Goal: Information Seeking & Learning: Learn about a topic

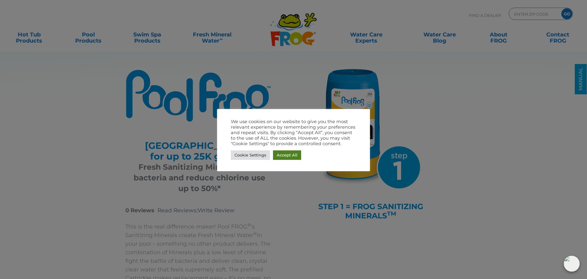
click at [280, 154] on link "Accept All" at bounding box center [287, 154] width 28 height 9
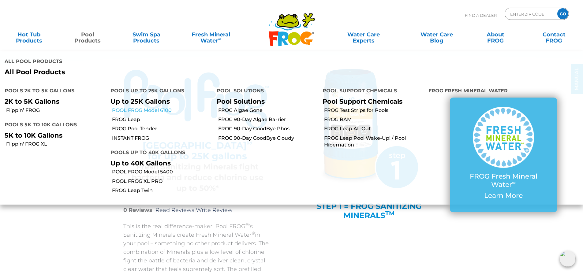
click at [141, 109] on link "POOL FROG Model 6100" at bounding box center [162, 110] width 100 height 7
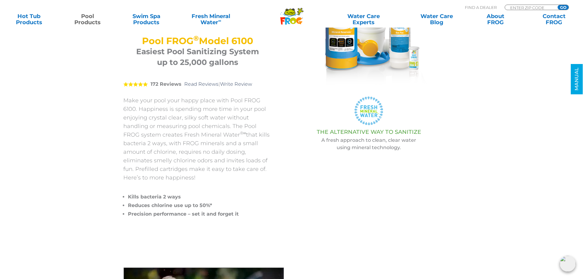
scroll to position [92, 0]
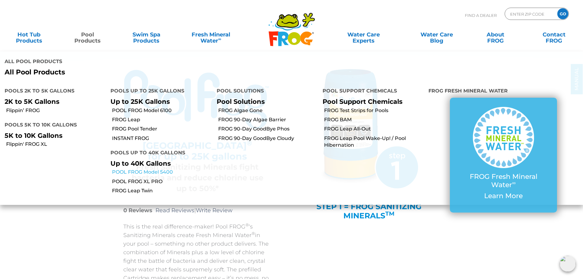
click at [138, 172] on link "POOL FROG Model 5400" at bounding box center [162, 172] width 100 height 7
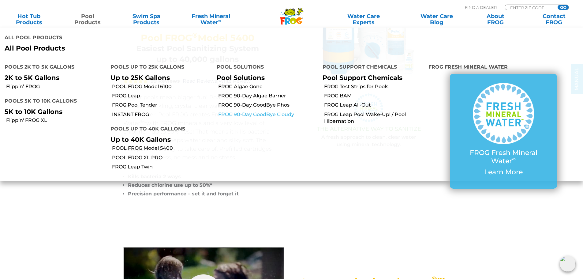
scroll to position [184, 0]
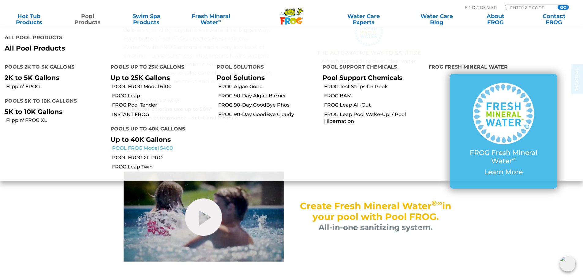
click at [148, 148] on link "POOL FROG Model 5400" at bounding box center [162, 148] width 100 height 7
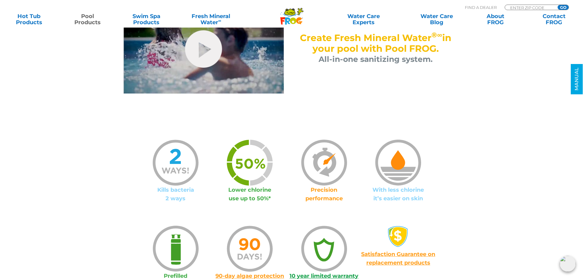
scroll to position [337, 0]
